Goal: Transaction & Acquisition: Purchase product/service

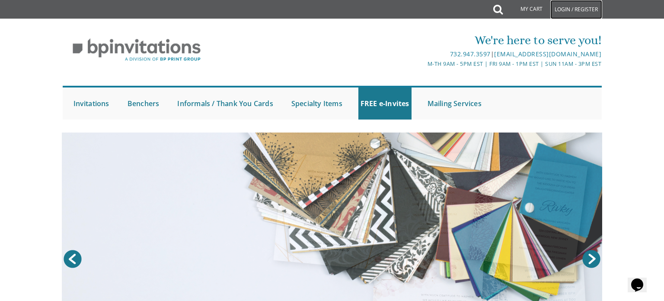
click at [574, 9] on link "Login / Register" at bounding box center [576, 9] width 52 height 19
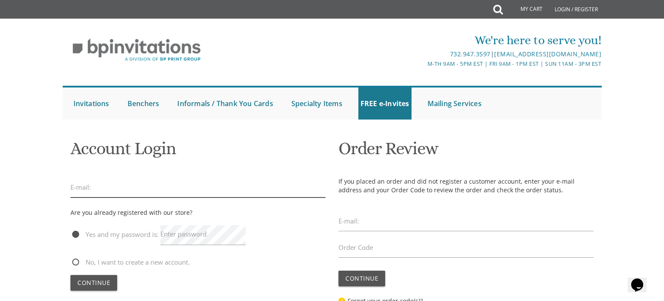
type input "avivalisa1@gmail.com"
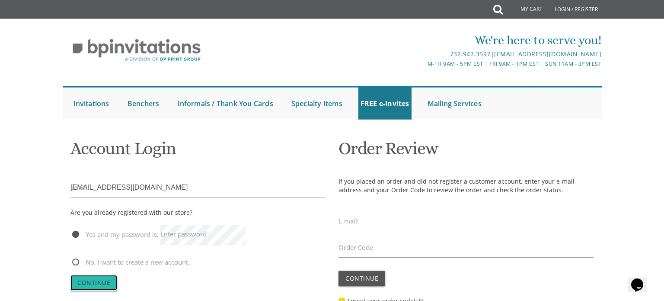
click at [98, 283] on span "Continue" at bounding box center [93, 282] width 33 height 8
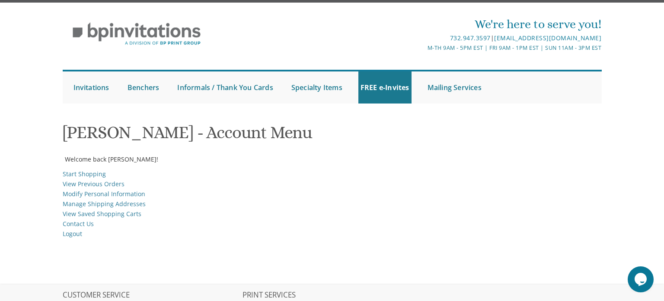
scroll to position [18, 0]
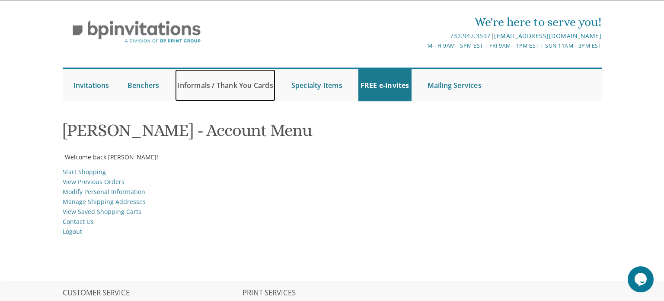
click at [244, 81] on link "Informals / Thank You Cards" at bounding box center [225, 85] width 100 height 32
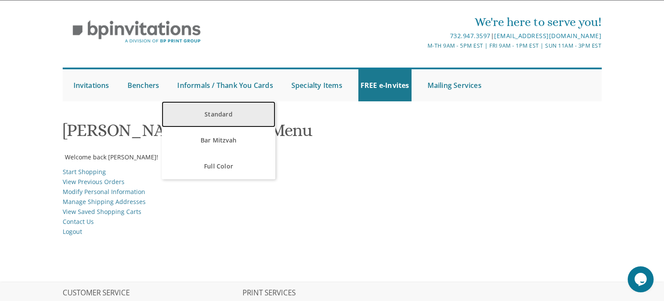
click at [225, 116] on link "Standard" at bounding box center [219, 114] width 114 height 26
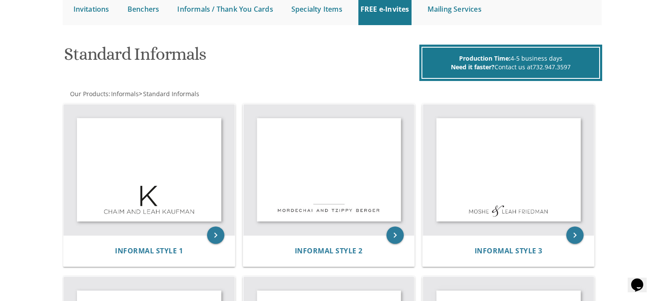
scroll to position [96, 0]
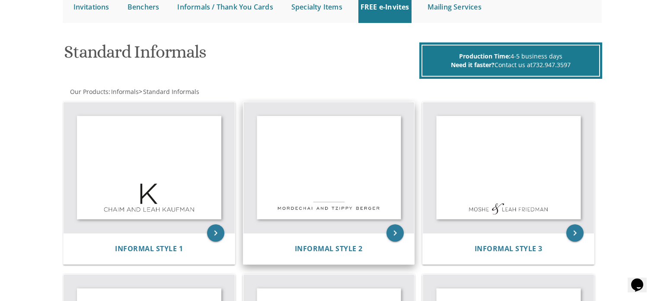
click at [356, 187] on img at bounding box center [328, 167] width 171 height 131
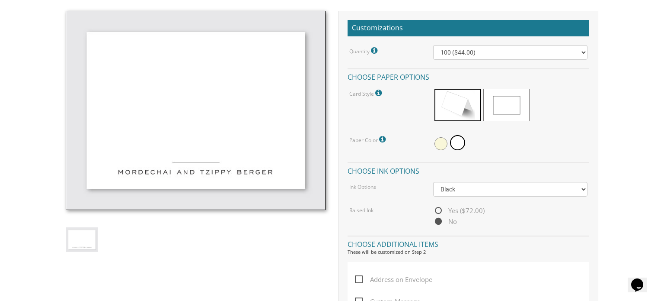
scroll to position [251, 0]
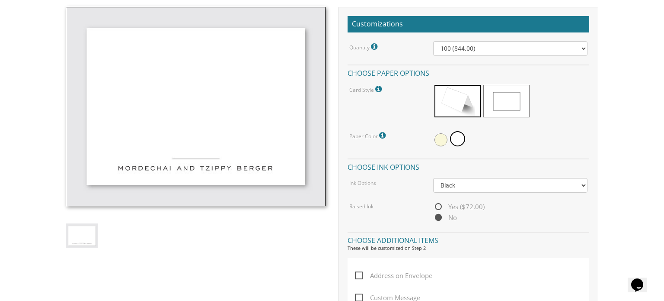
click at [462, 107] on span at bounding box center [458, 101] width 46 height 32
click at [510, 102] on span at bounding box center [506, 101] width 46 height 32
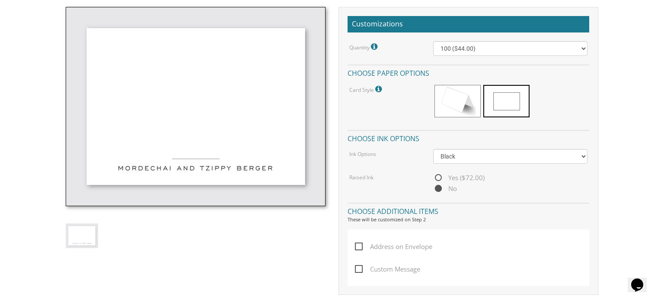
click at [465, 106] on span at bounding box center [458, 101] width 46 height 32
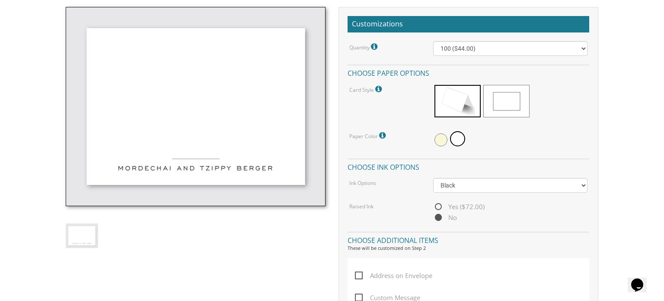
click at [508, 98] on span at bounding box center [506, 101] width 46 height 32
